Goal: Register for event/course

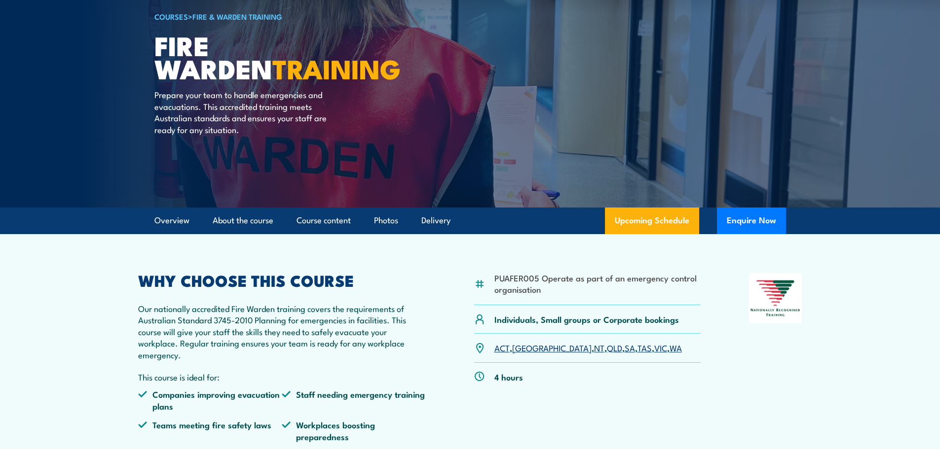
scroll to position [197, 0]
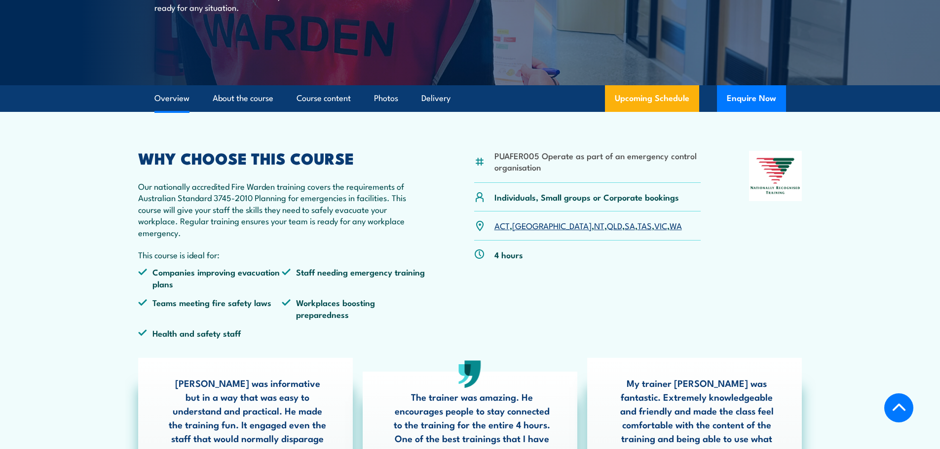
click at [625, 225] on link "SA" at bounding box center [630, 226] width 10 height 12
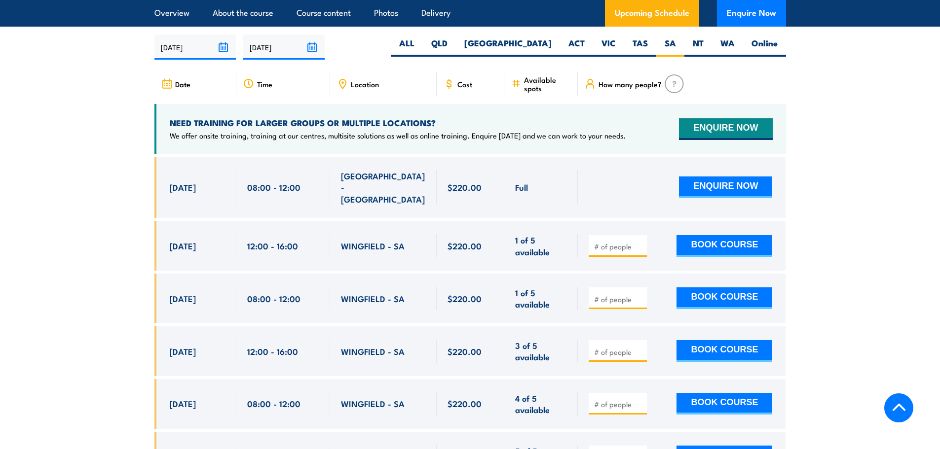
scroll to position [1736, 0]
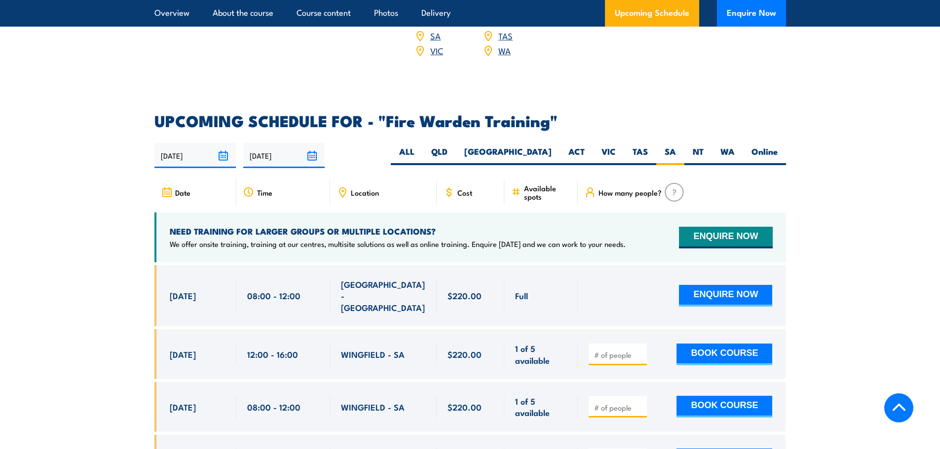
click at [754, 146] on label "Online" at bounding box center [764, 155] width 43 height 19
click at [778, 146] on input "Online" at bounding box center [781, 149] width 6 height 6
radio input "true"
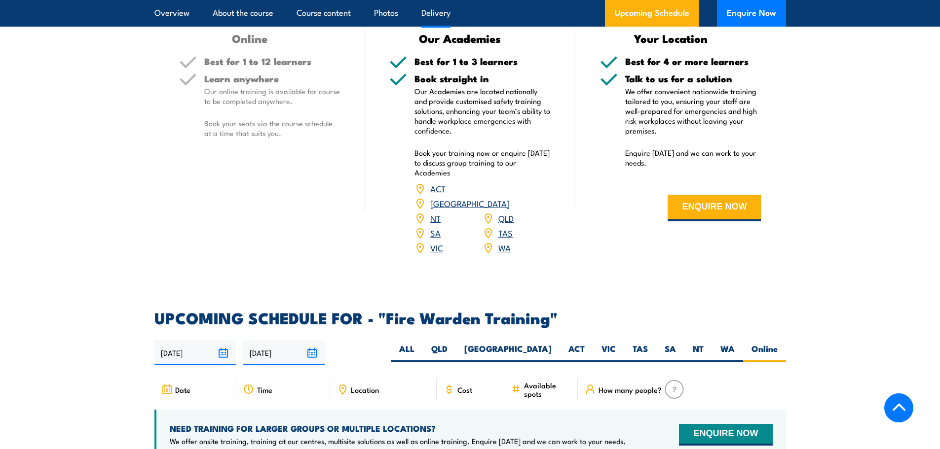
scroll to position [1638, 0]
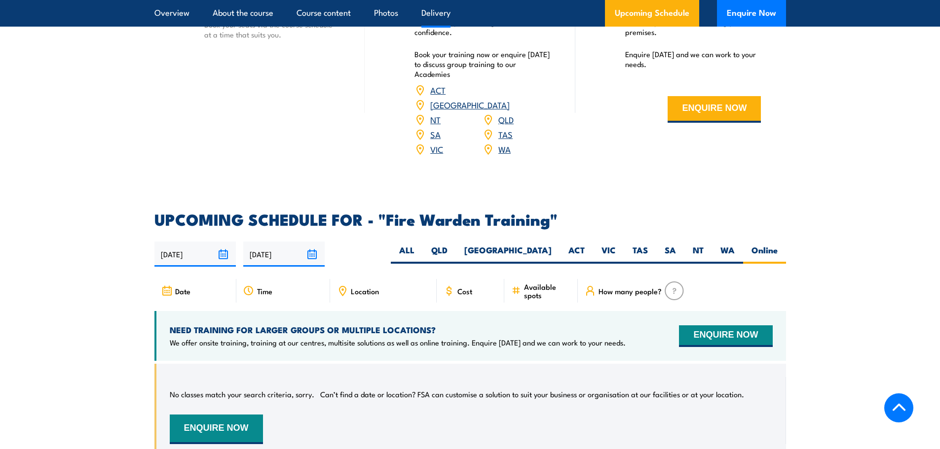
click at [731, 326] on button "ENQUIRE NOW" at bounding box center [725, 337] width 93 height 22
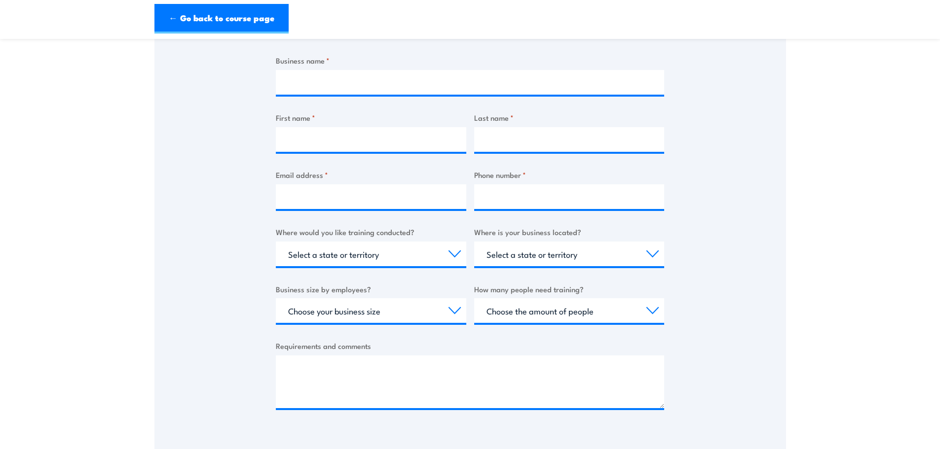
scroll to position [296, 0]
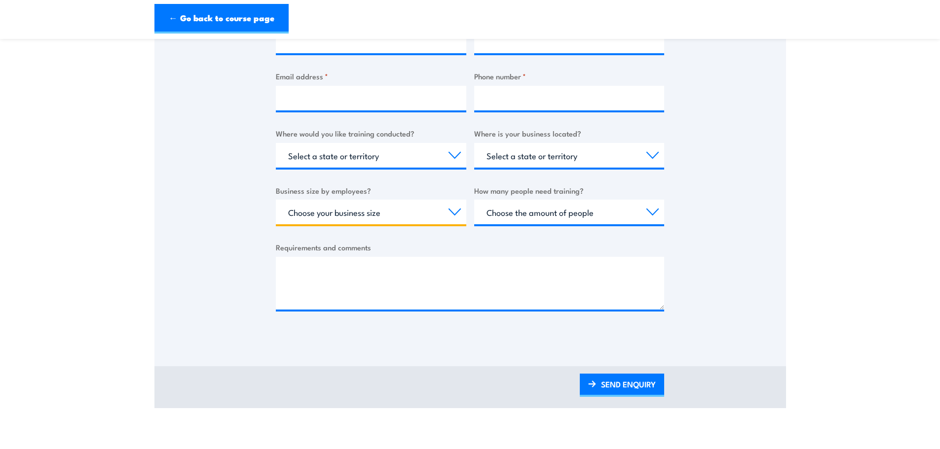
click at [430, 216] on select "Choose your business size 1 to 19 20 to 199 200+" at bounding box center [371, 212] width 190 height 25
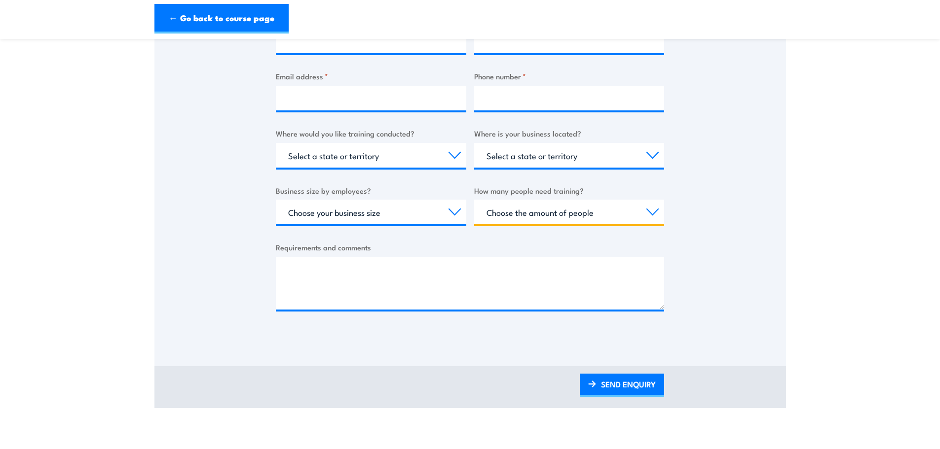
click at [536, 218] on select "Choose the amount of people 1 to 4 5 to 19 20+" at bounding box center [569, 212] width 190 height 25
drag, startPoint x: 536, startPoint y: 218, endPoint x: 525, endPoint y: 216, distance: 10.5
click at [536, 218] on select "Choose the amount of people 1 to 4 5 to 19 20+" at bounding box center [569, 212] width 190 height 25
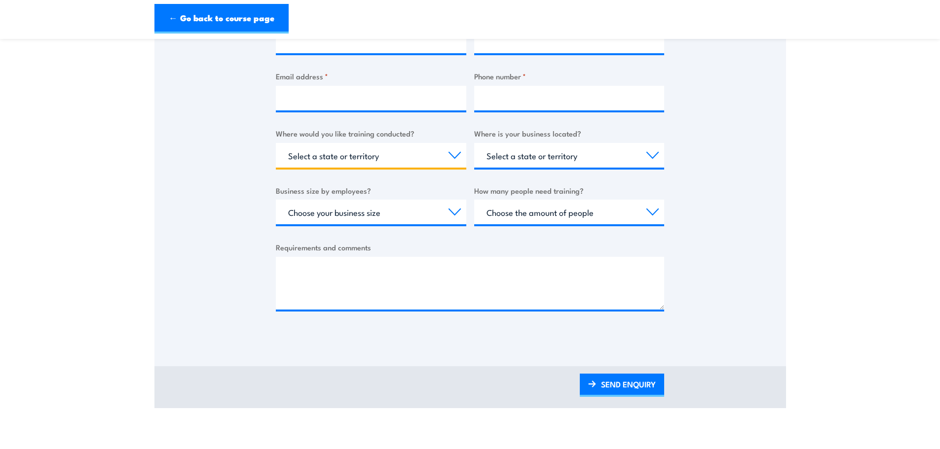
click at [418, 151] on select "Select a state or territory Nationally - multiple locations QLD NSW VIC SA ACT …" at bounding box center [371, 155] width 190 height 25
select select "SA"
click at [276, 143] on select "Select a state or territory Nationally - multiple locations QLD NSW VIC SA ACT …" at bounding box center [371, 155] width 190 height 25
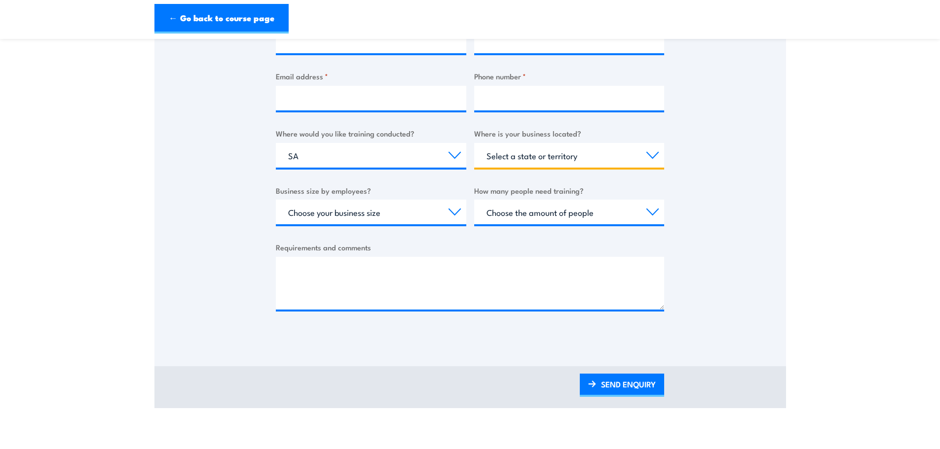
click at [608, 163] on select "Select a state or territory QLD NSW VIC SA ACT WA TAS NT" at bounding box center [569, 155] width 190 height 25
select select "SA"
click at [474, 143] on select "Select a state or territory QLD NSW VIC SA ACT WA TAS NT" at bounding box center [569, 155] width 190 height 25
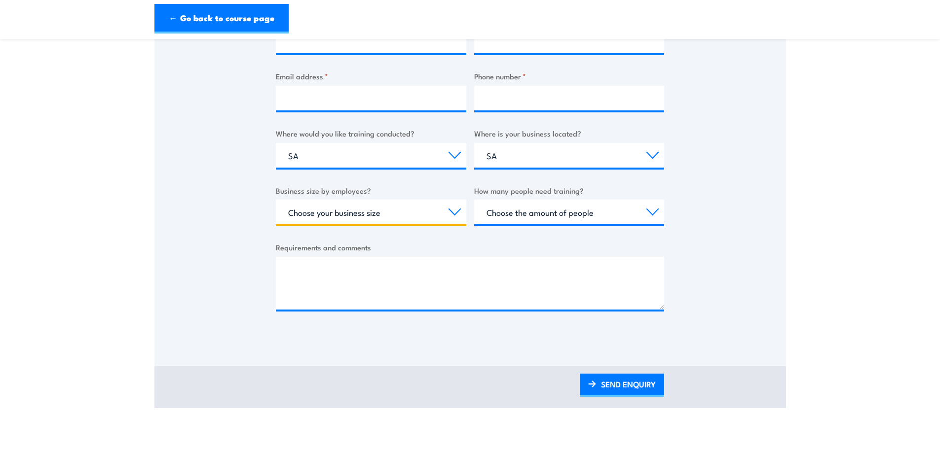
click at [380, 218] on select "Choose your business size 1 to 19 20 to 199 200+" at bounding box center [371, 212] width 190 height 25
select select "20 to 199"
click at [276, 200] on select "Choose your business size 1 to 19 20 to 199 200+" at bounding box center [371, 212] width 190 height 25
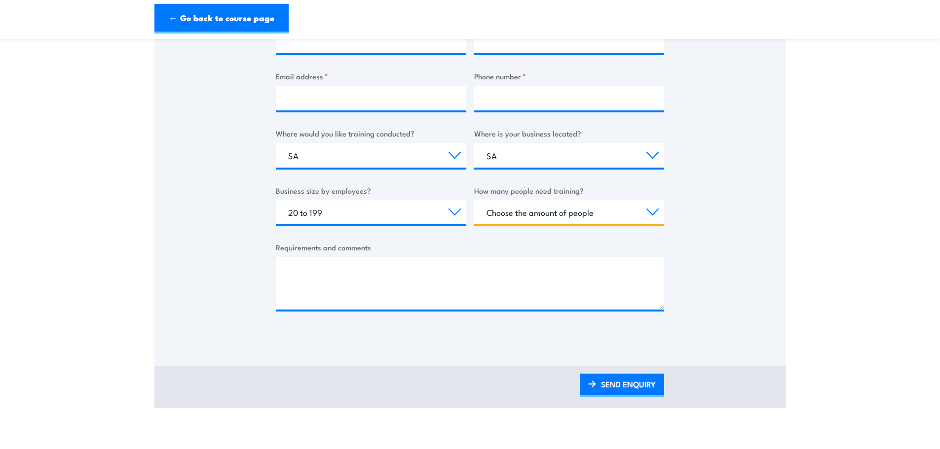
click at [634, 212] on select "Choose the amount of people 1 to 4 5 to 19 20+" at bounding box center [569, 212] width 190 height 25
select select "20+"
click at [474, 200] on select "Choose the amount of people 1 to 4 5 to 19 20+" at bounding box center [569, 212] width 190 height 25
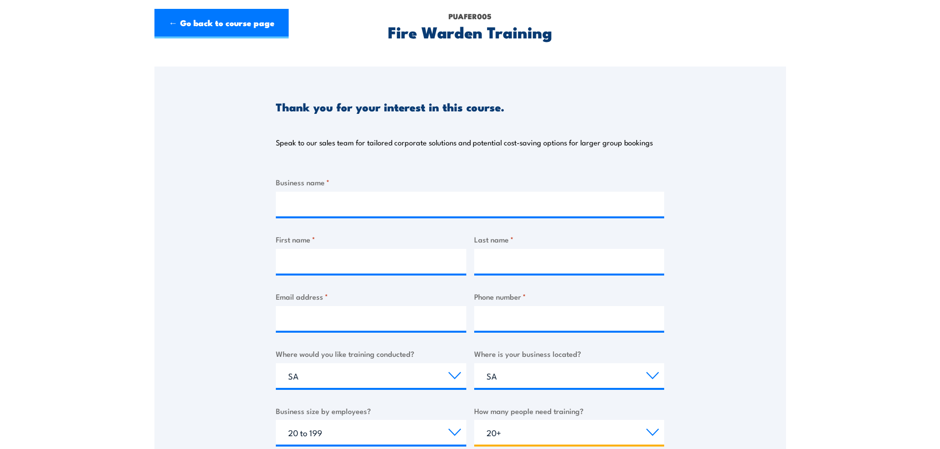
scroll to position [99, 0]
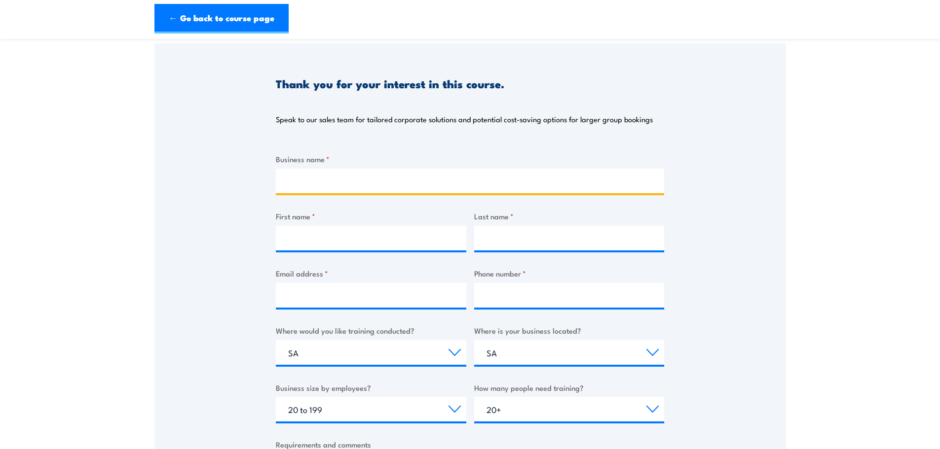
click at [302, 186] on input "Business name *" at bounding box center [470, 181] width 388 height 25
type input "RHINO CRASH GROUP"
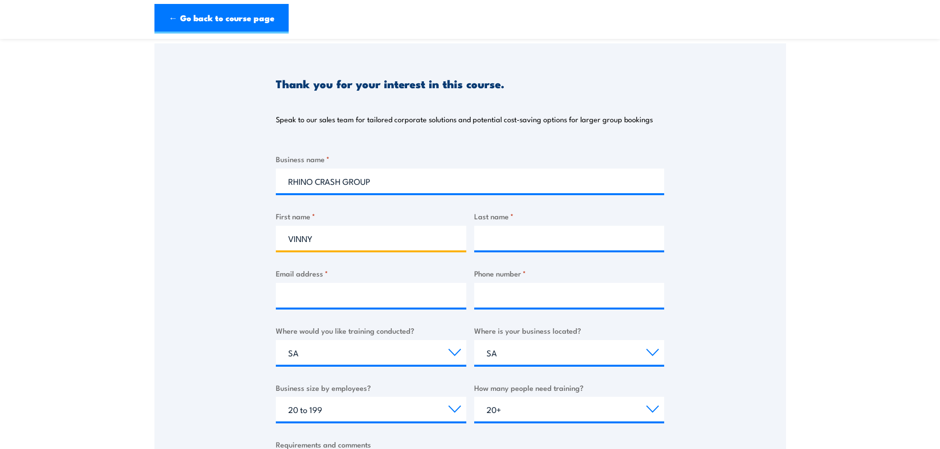
type input "VINNY"
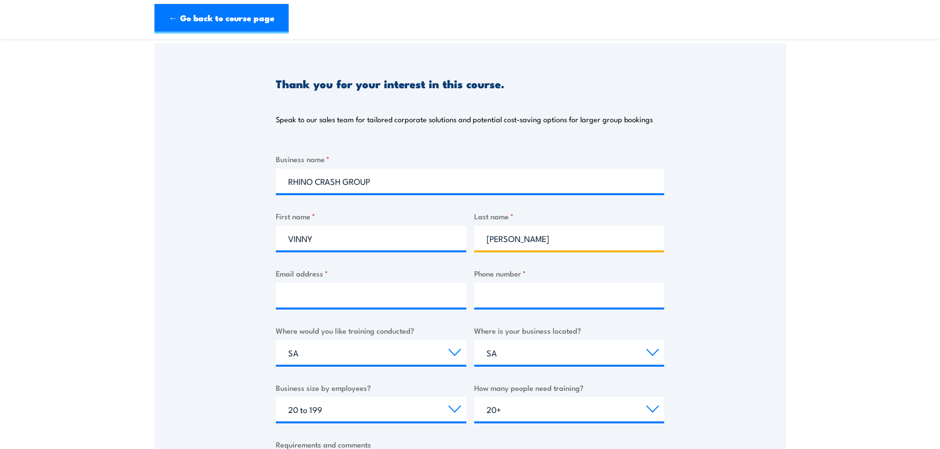
type input "MARESCA"
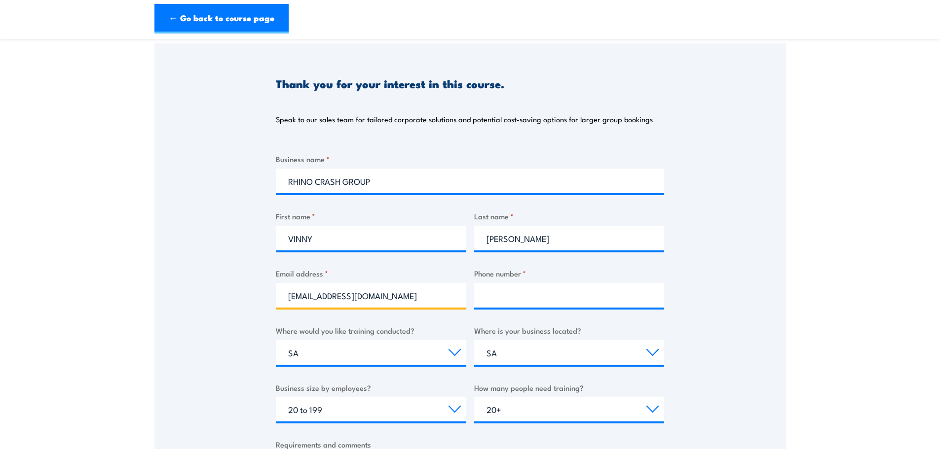
type input "vinny@rhinocrash.com.au"
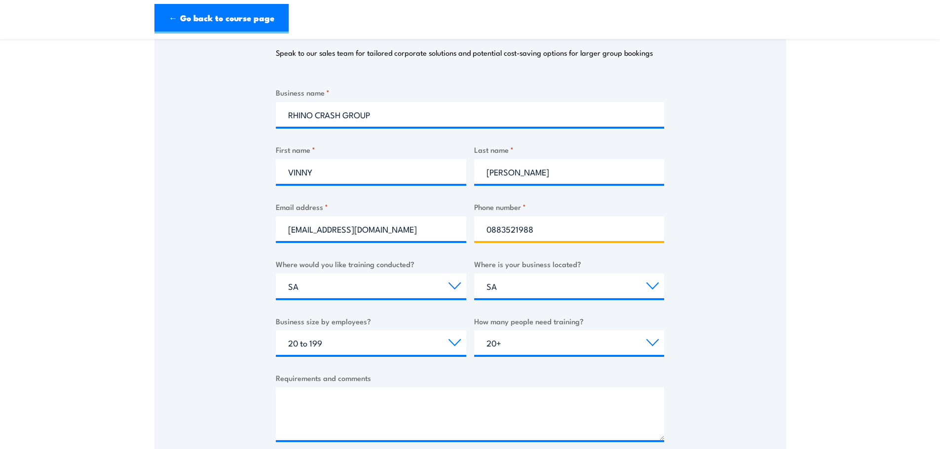
scroll to position [296, 0]
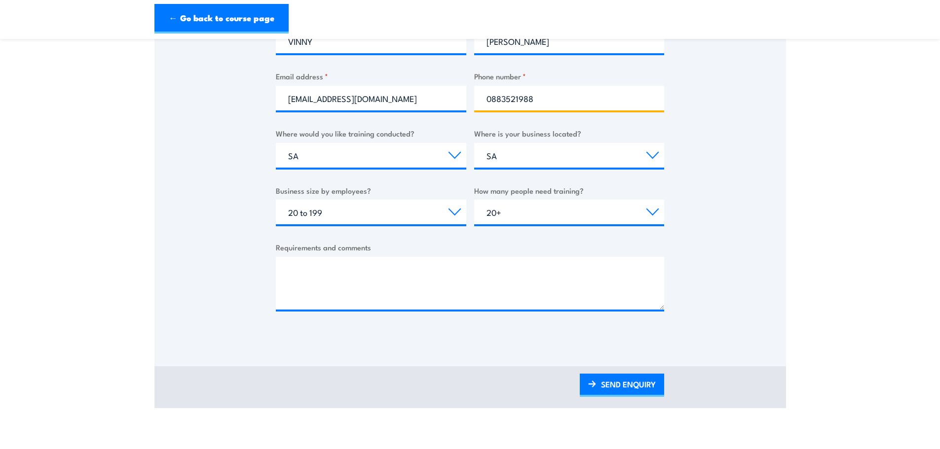
type input "0883521988"
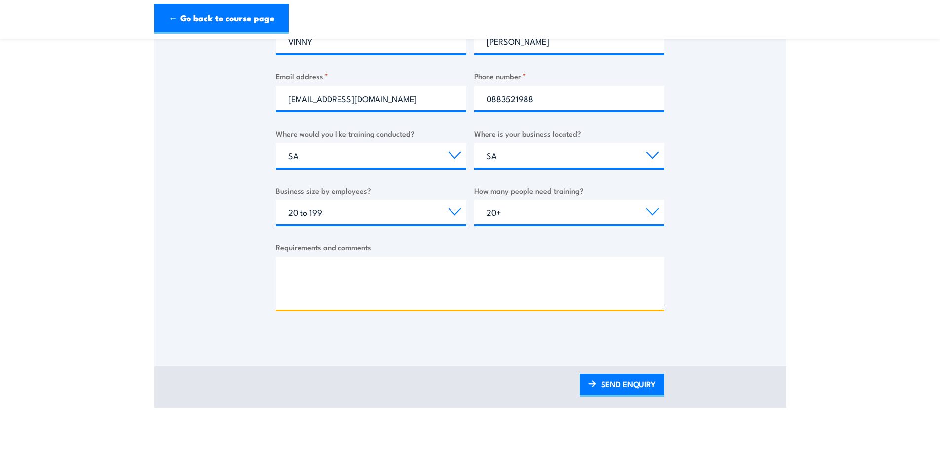
click at [346, 266] on textarea "Requirements and comments" at bounding box center [470, 283] width 388 height 53
click at [438, 297] on textarea "Hi there. We have 4 sites in Adelaide," at bounding box center [470, 283] width 388 height 53
click at [428, 296] on textarea "Hi there. We have 4 sites in Adelaide, under 20 at each site. Just need some in…" at bounding box center [470, 283] width 388 height 53
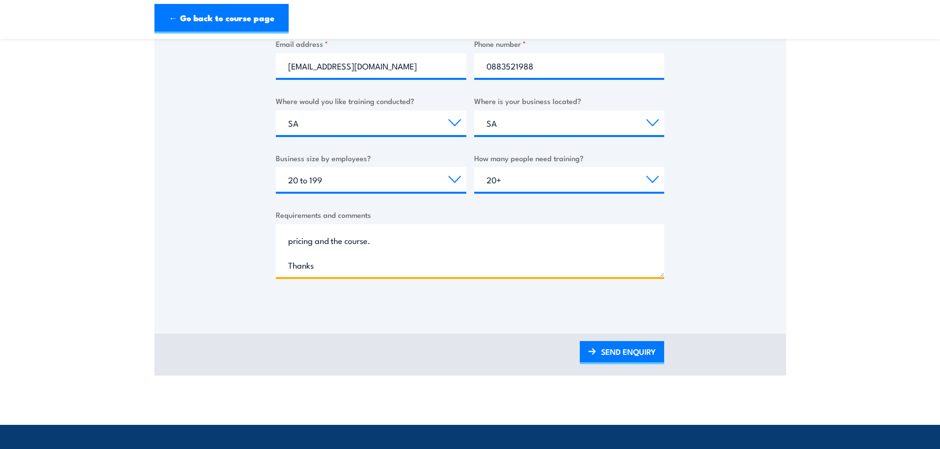
scroll to position [296, 0]
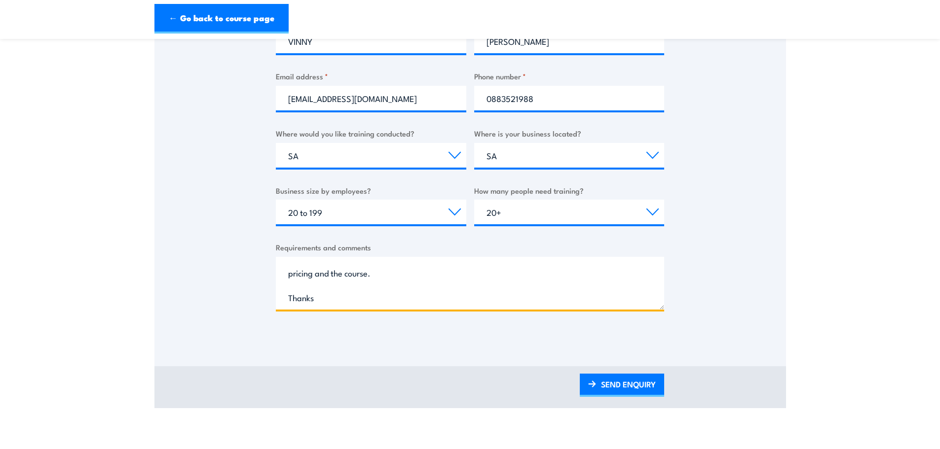
type textarea "Hi there. We have 4 sites in Adelaide, under 20 staff at each site. Just need s…"
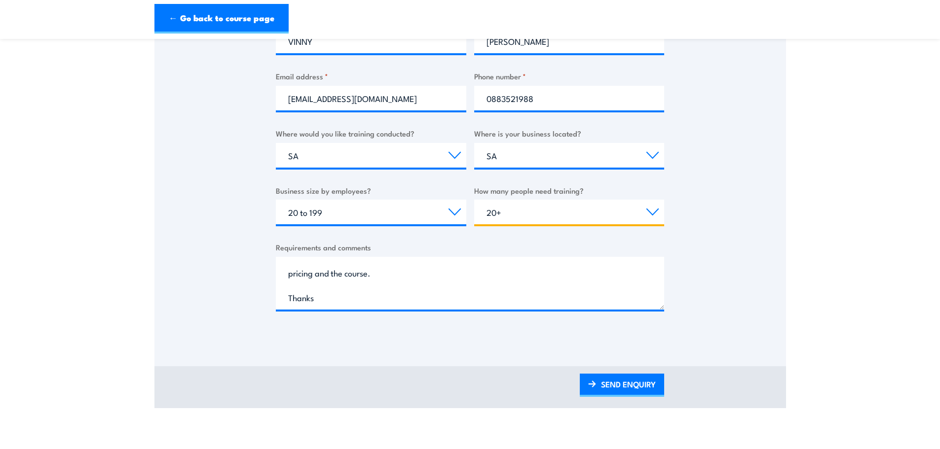
click at [642, 215] on select "Choose the amount of people 1 to 4 5 to 19 20+" at bounding box center [569, 212] width 190 height 25
drag, startPoint x: 630, startPoint y: 382, endPoint x: 767, endPoint y: 336, distance: 144.6
click at [630, 382] on link "SEND ENQUIRY" at bounding box center [622, 385] width 84 height 23
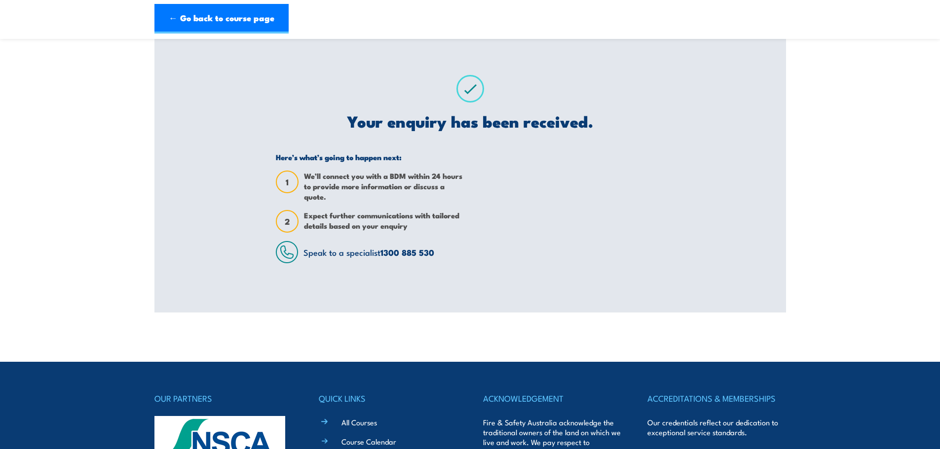
scroll to position [0, 0]
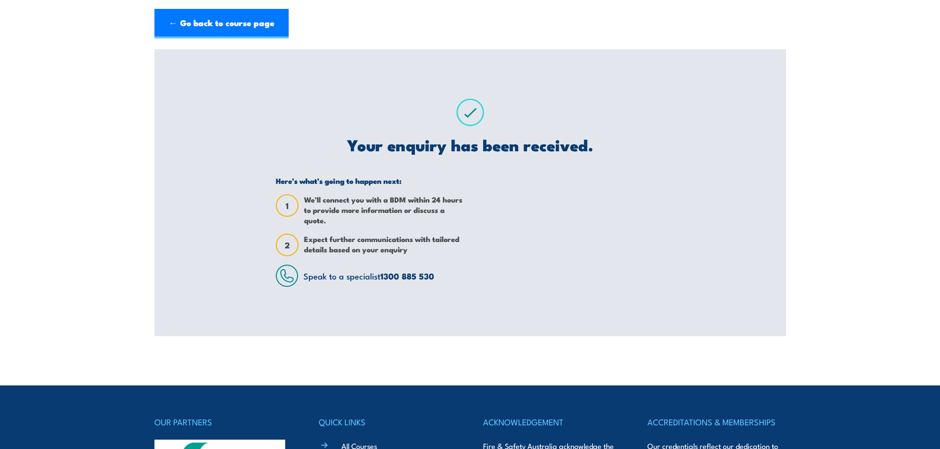
click at [216, 28] on link "← Go back to course page" at bounding box center [221, 24] width 134 height 30
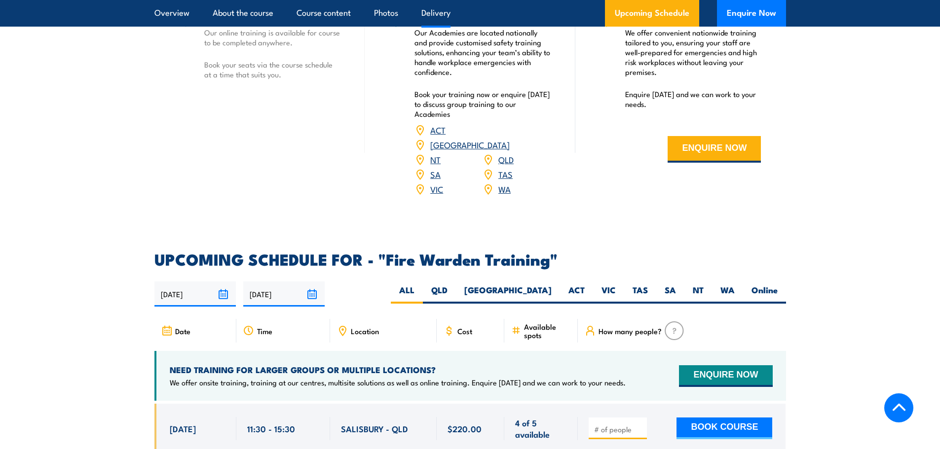
scroll to position [1638, 0]
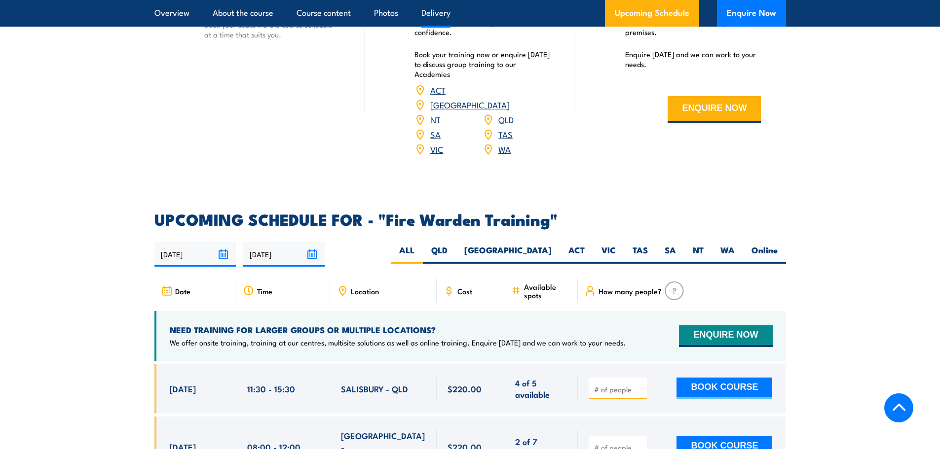
click at [665, 245] on label "SA" at bounding box center [670, 254] width 28 height 19
click at [676, 245] on input "SA" at bounding box center [679, 248] width 6 height 6
radio input "true"
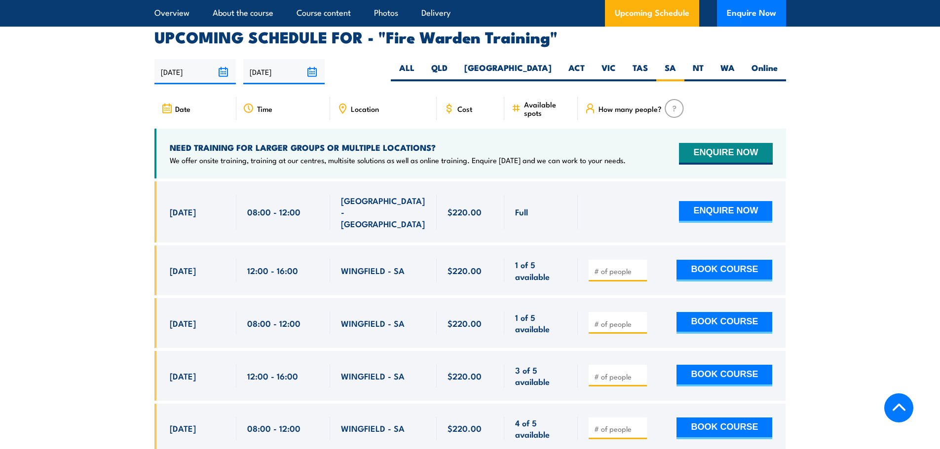
scroll to position [1835, 0]
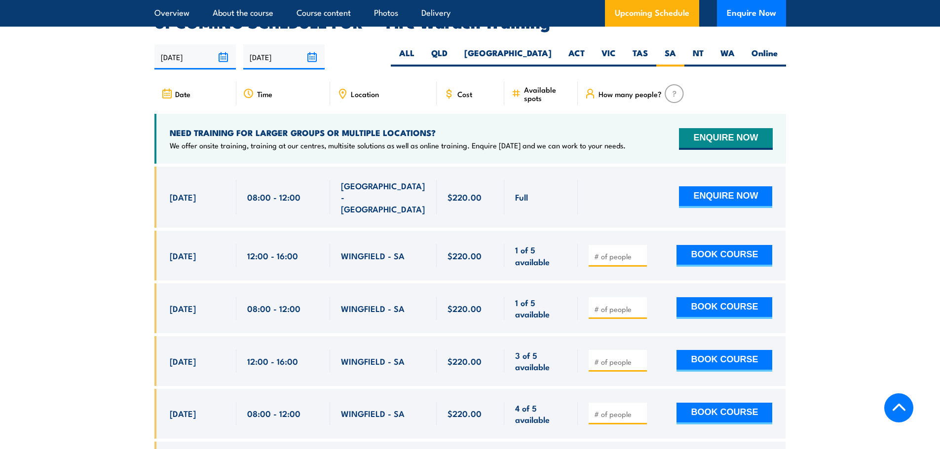
click at [669, 84] on img at bounding box center [674, 93] width 19 height 19
click at [643, 90] on span "How many people?" at bounding box center [629, 94] width 63 height 8
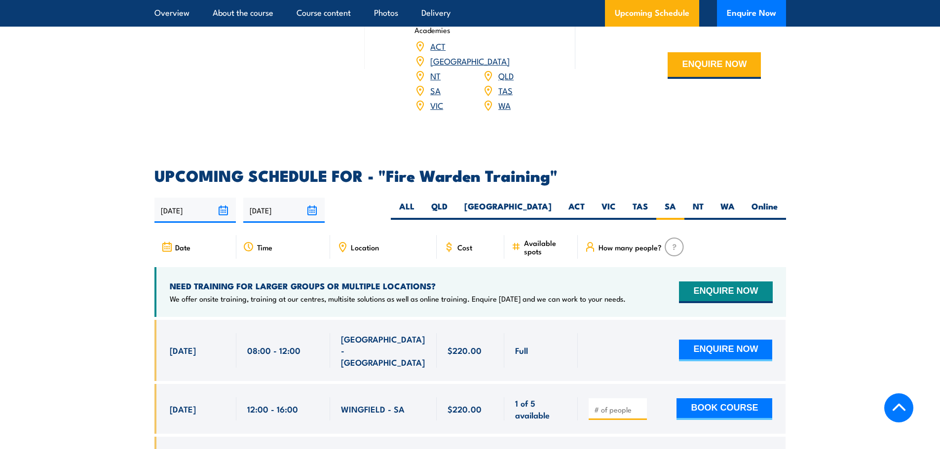
scroll to position [1705, 0]
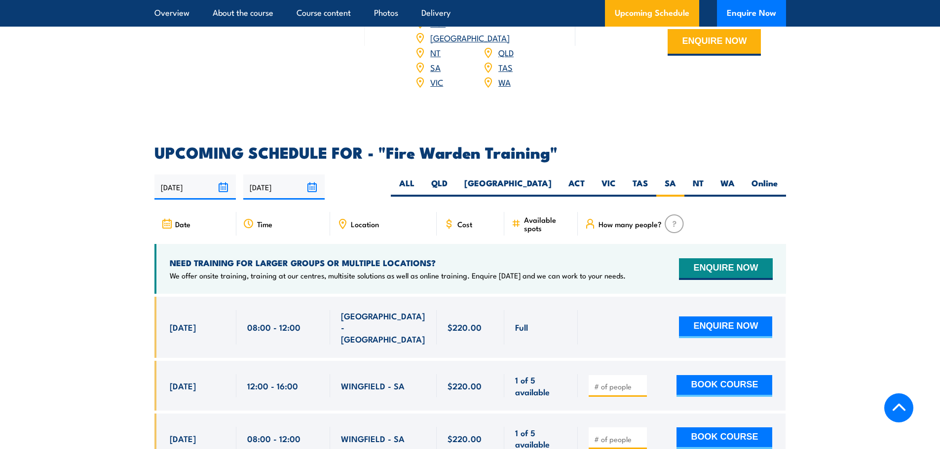
click at [761, 178] on label "Online" at bounding box center [764, 187] width 43 height 19
click at [778, 178] on input "Online" at bounding box center [781, 181] width 6 height 6
radio input "true"
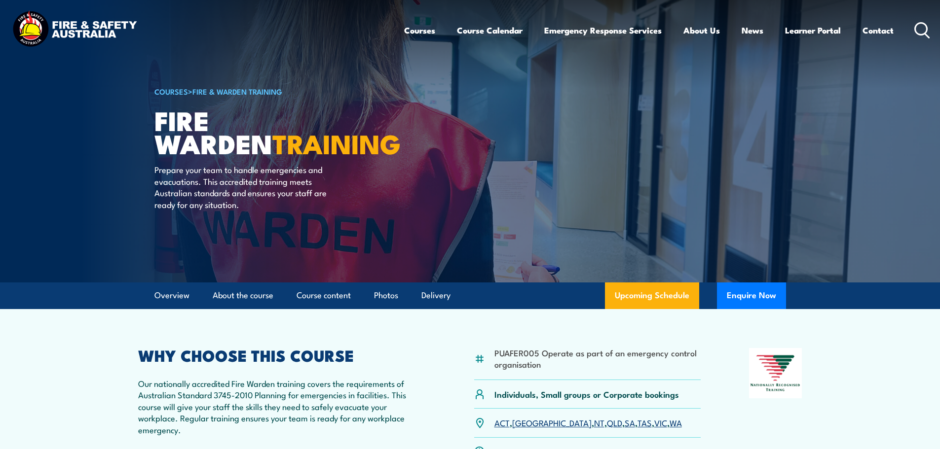
click at [400, 296] on ul "Overview About the course Course content Photos Delivery" at bounding box center [302, 296] width 296 height 27
click at [398, 295] on link "Photos" at bounding box center [386, 296] width 24 height 26
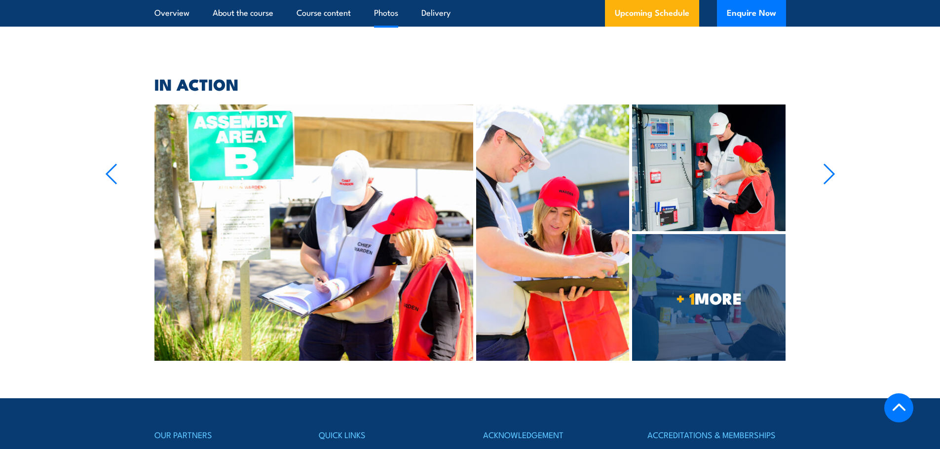
scroll to position [2152, 0]
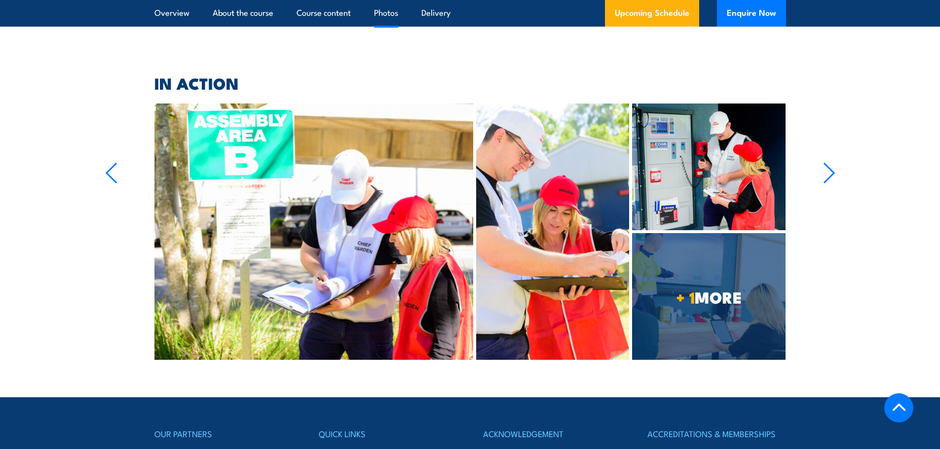
click at [839, 154] on section "IN ACTION + 1 MORE ‹" at bounding box center [470, 218] width 940 height 284
click at [834, 162] on icon "button" at bounding box center [829, 173] width 12 height 22
click at [832, 162] on icon "button" at bounding box center [829, 173] width 12 height 22
click at [715, 290] on span "+ 1 MORE" at bounding box center [708, 297] width 153 height 14
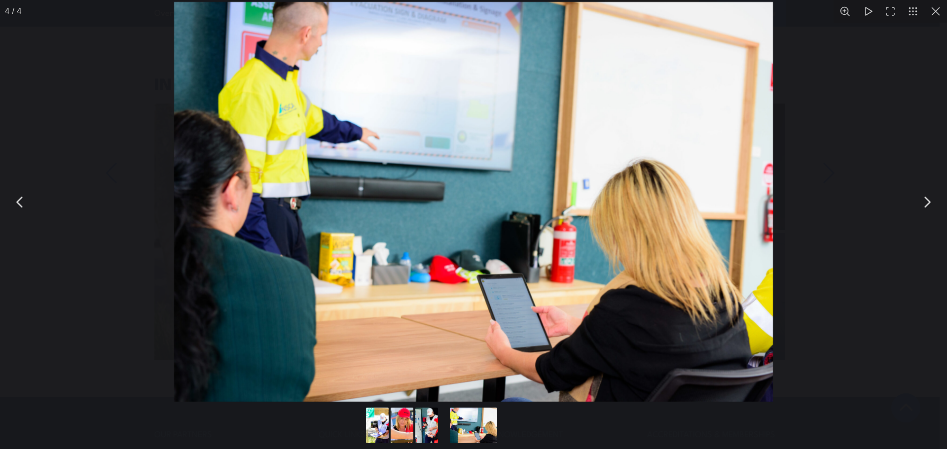
click at [928, 203] on button "You can close this modal content with the ESC key" at bounding box center [927, 202] width 25 height 25
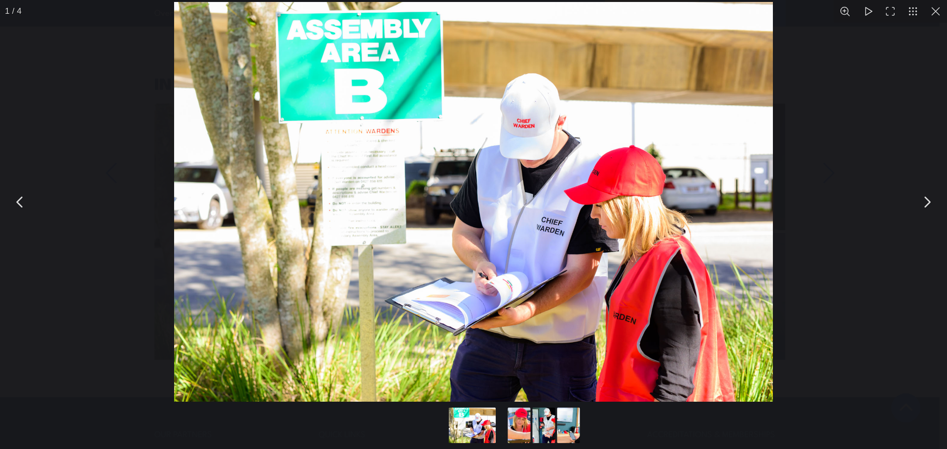
click at [928, 203] on button "You can close this modal content with the ESC key" at bounding box center [927, 202] width 25 height 25
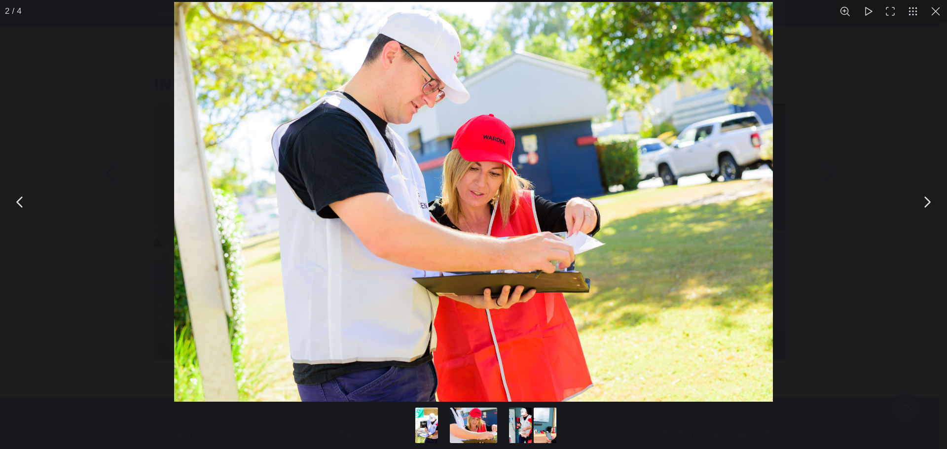
click at [928, 203] on button "You can close this modal content with the ESC key" at bounding box center [927, 202] width 25 height 25
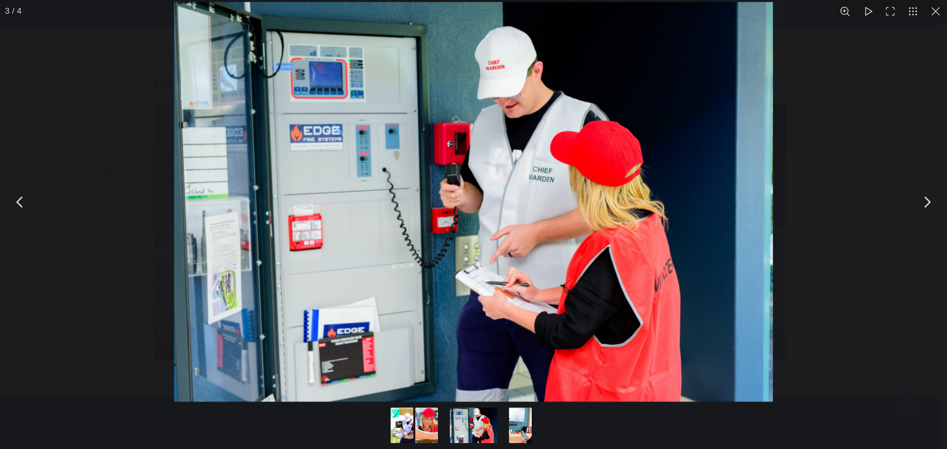
click at [928, 203] on button "You can close this modal content with the ESC key" at bounding box center [927, 202] width 25 height 25
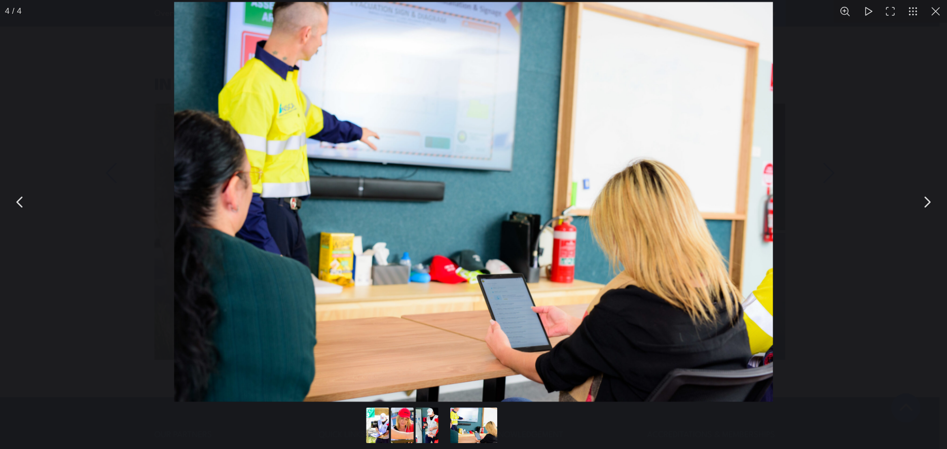
click at [939, 18] on button "You can close this modal content with the ESC key" at bounding box center [936, 11] width 23 height 23
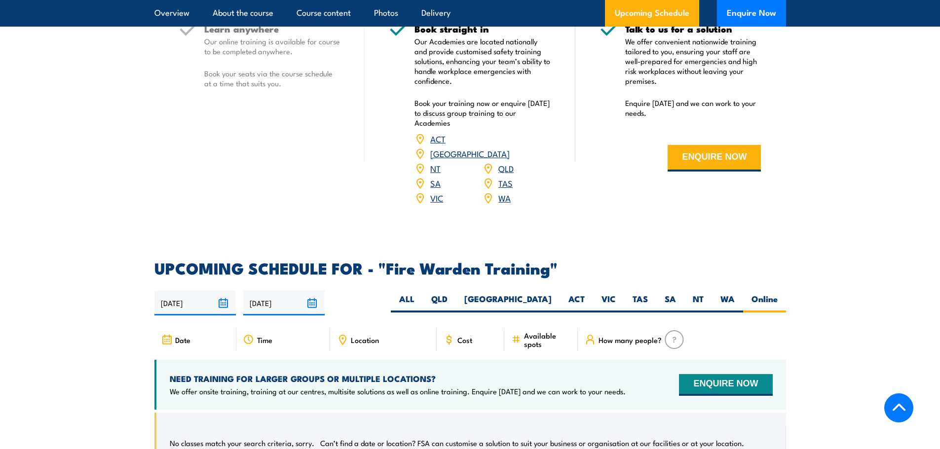
scroll to position [1776, 0]
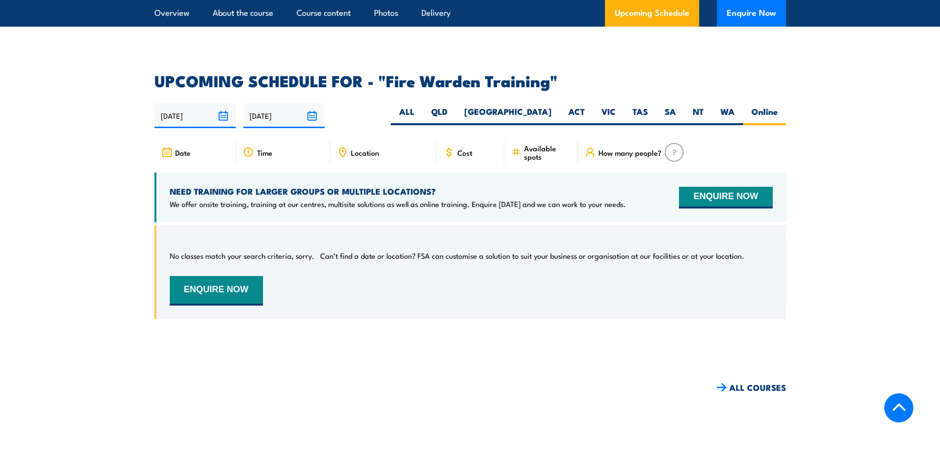
click at [669, 106] on label "SA" at bounding box center [670, 115] width 28 height 19
click at [676, 106] on input "SA" at bounding box center [679, 109] width 6 height 6
radio input "true"
click at [671, 106] on label "SA" at bounding box center [670, 115] width 28 height 19
click at [676, 106] on input "SA" at bounding box center [679, 109] width 6 height 6
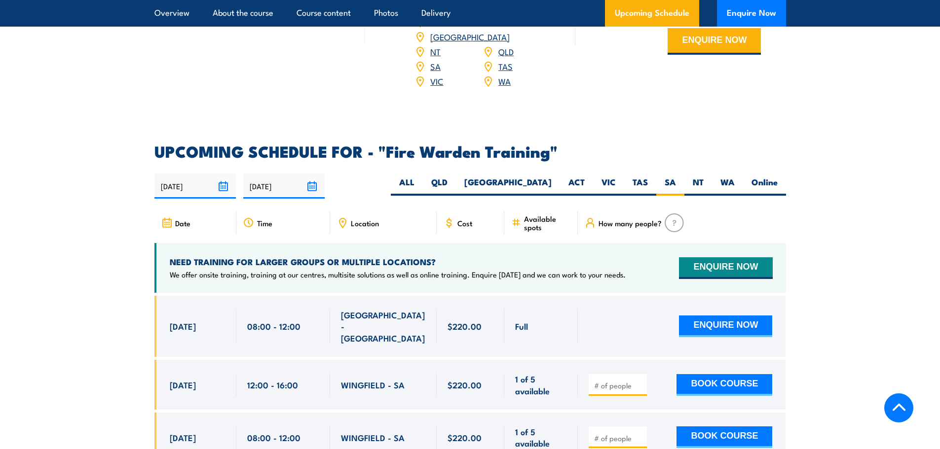
scroll to position [1901, 0]
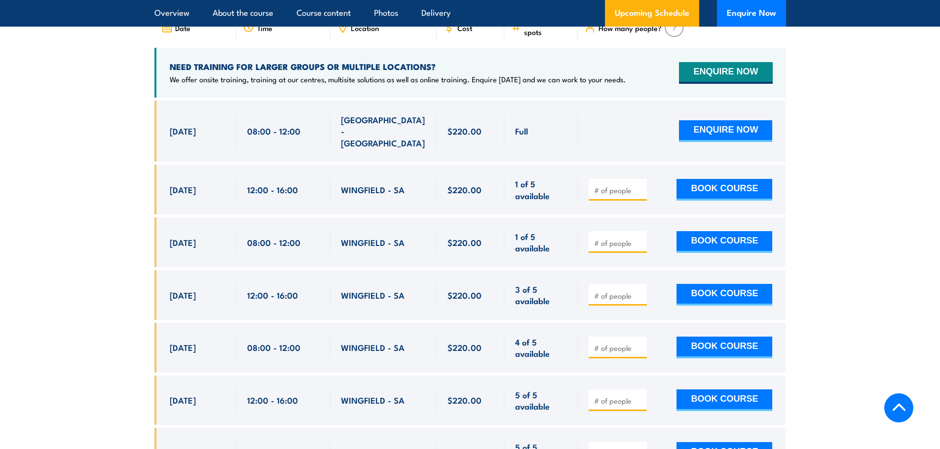
click at [710, 120] on button "ENQUIRE NOW" at bounding box center [725, 131] width 93 height 22
